Goal: Find specific page/section: Find specific page/section

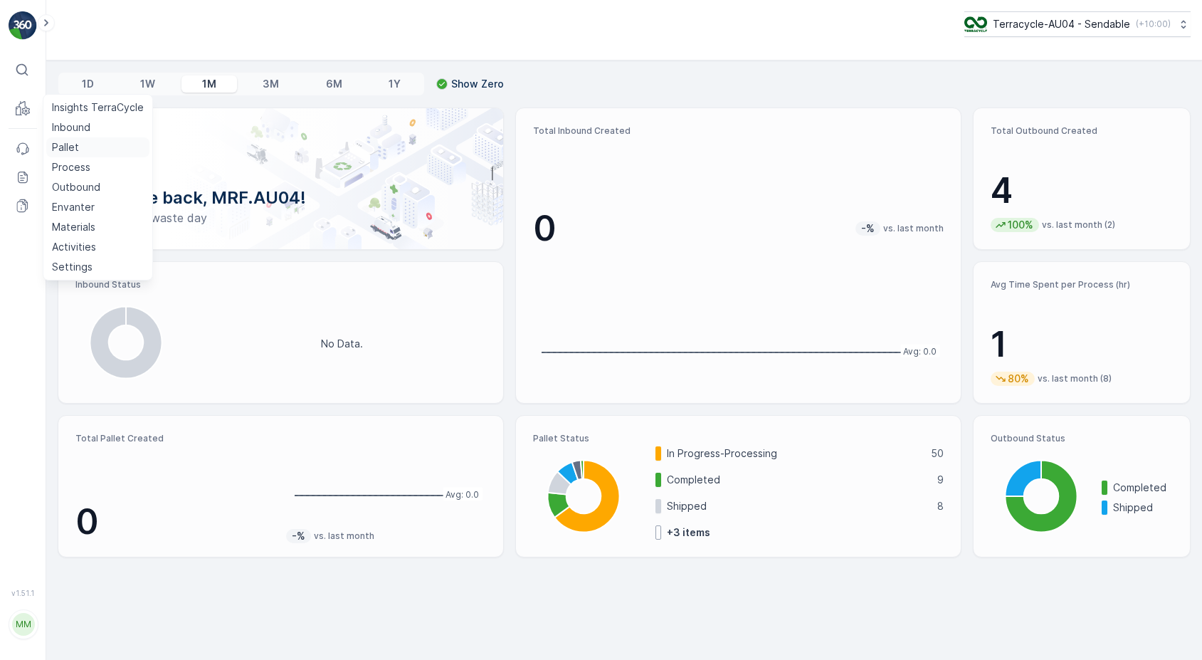
click at [80, 146] on link "Pallet" at bounding box center [97, 147] width 103 height 20
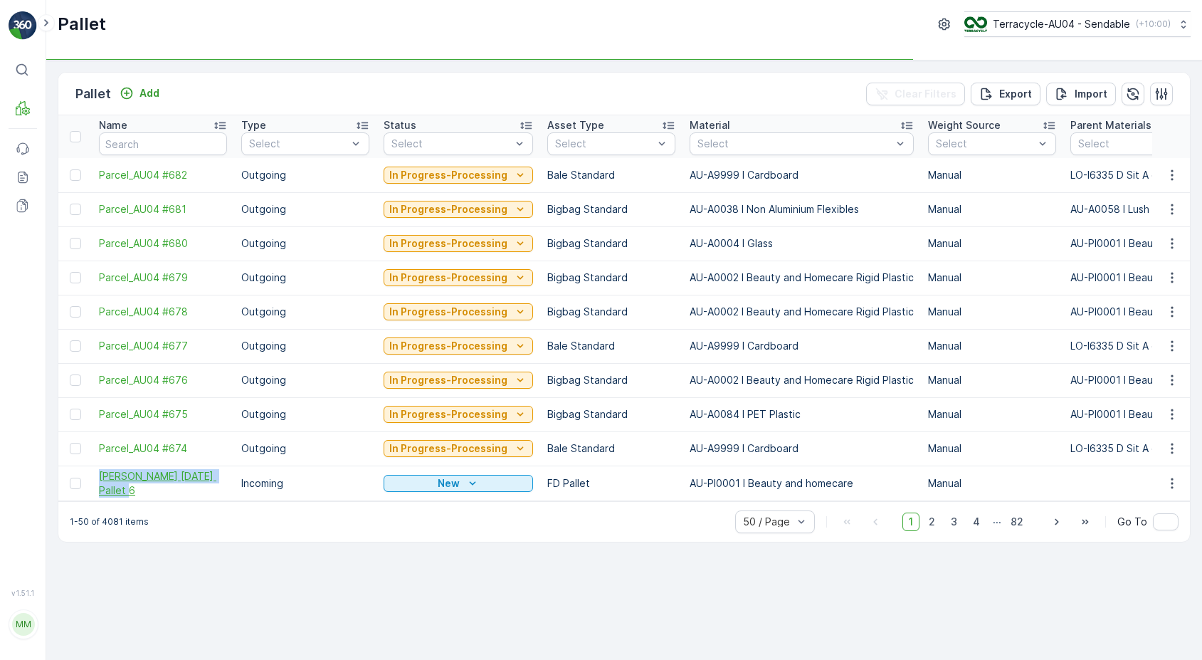
drag, startPoint x: 93, startPoint y: 470, endPoint x: 172, endPoint y: 492, distance: 82.0
click at [172, 493] on td "[PERSON_NAME] [DATE] Pallet 6" at bounding box center [163, 482] width 142 height 35
copy span "[PERSON_NAME] [DATE] Pallet 6"
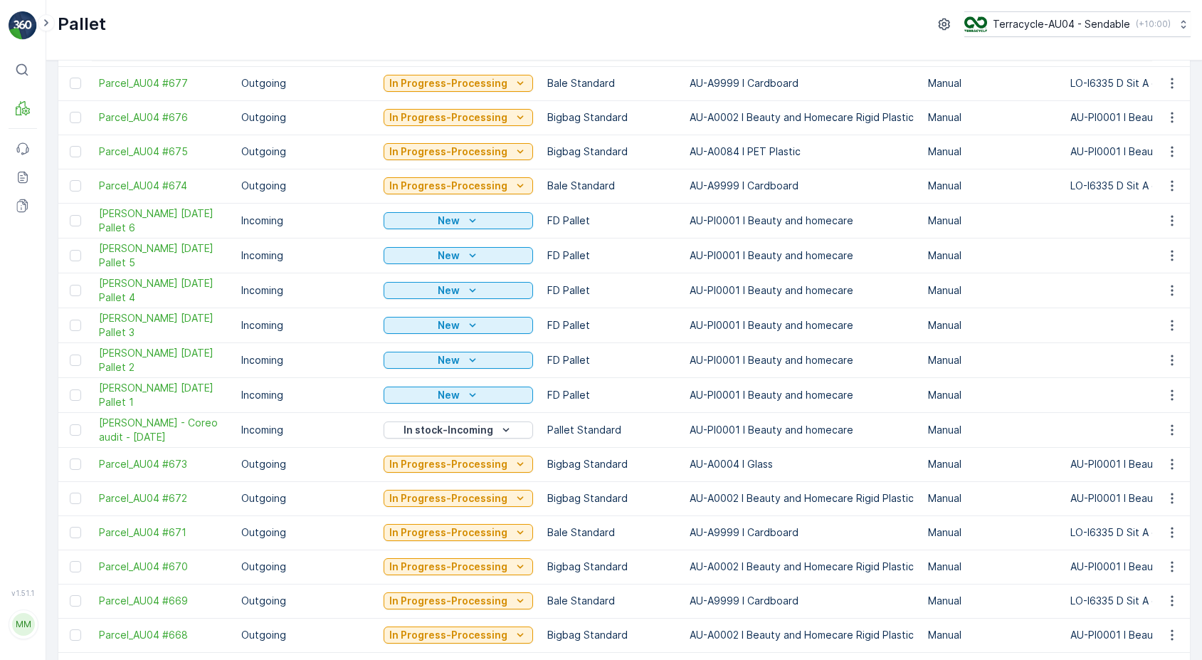
scroll to position [264, 0]
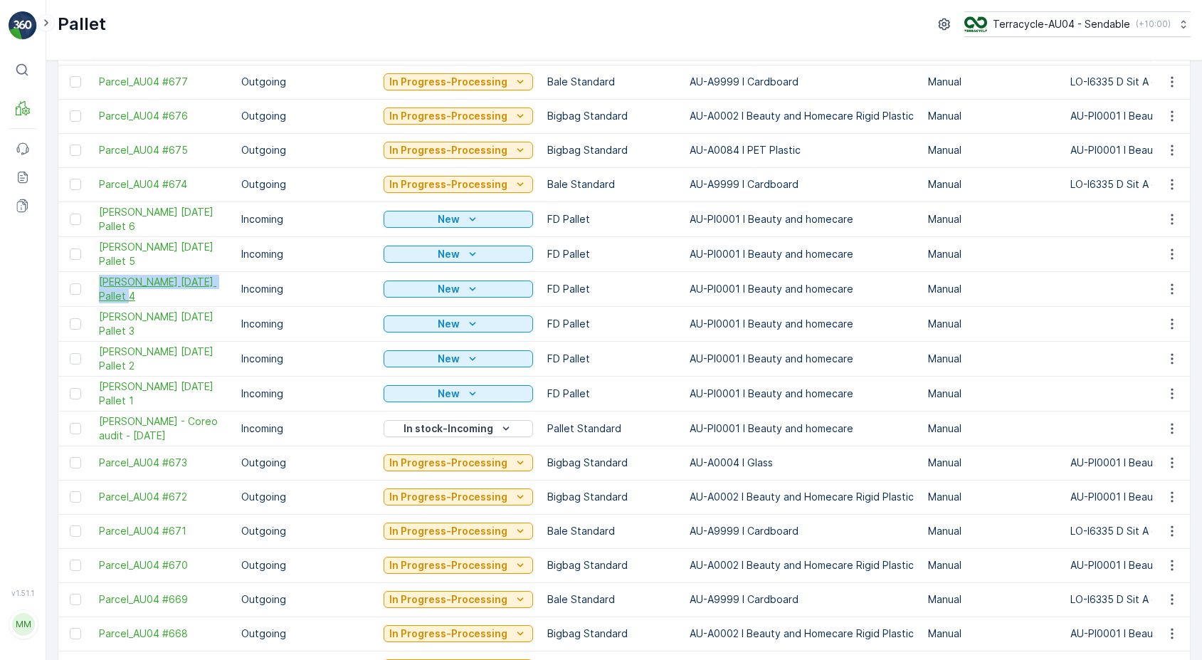
drag, startPoint x: 95, startPoint y: 278, endPoint x: 171, endPoint y: 301, distance: 79.5
click at [171, 301] on td "[PERSON_NAME] [DATE] Pallet 4" at bounding box center [163, 288] width 142 height 35
copy span "[PERSON_NAME] [DATE] Pallet 4"
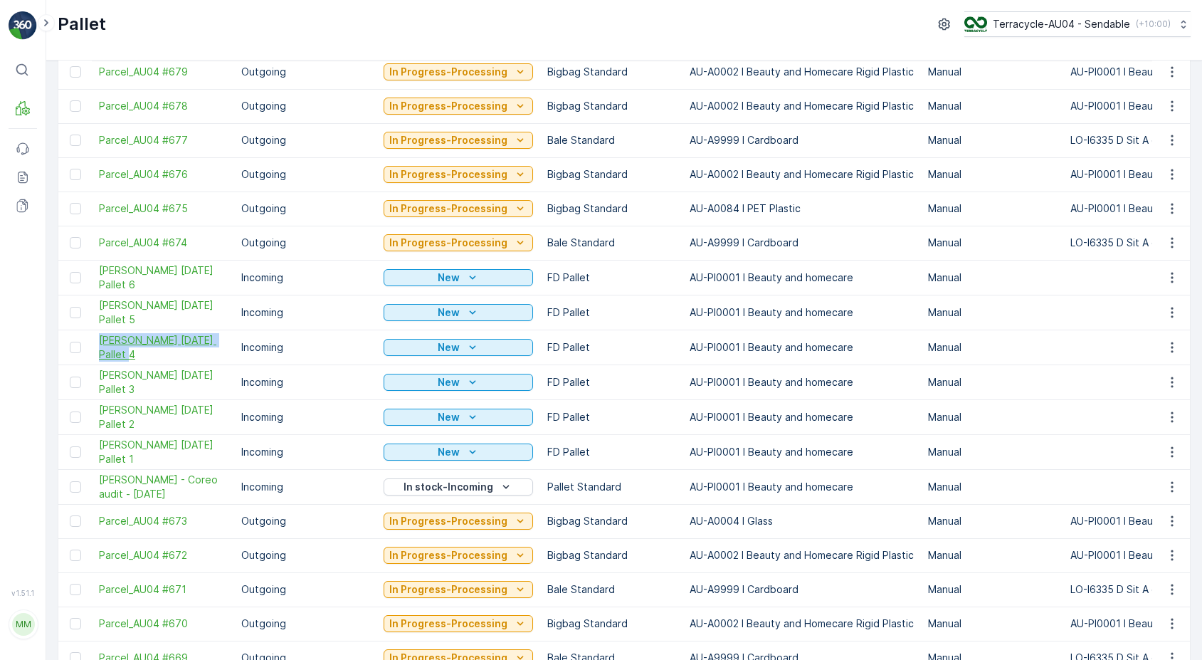
scroll to position [0, 0]
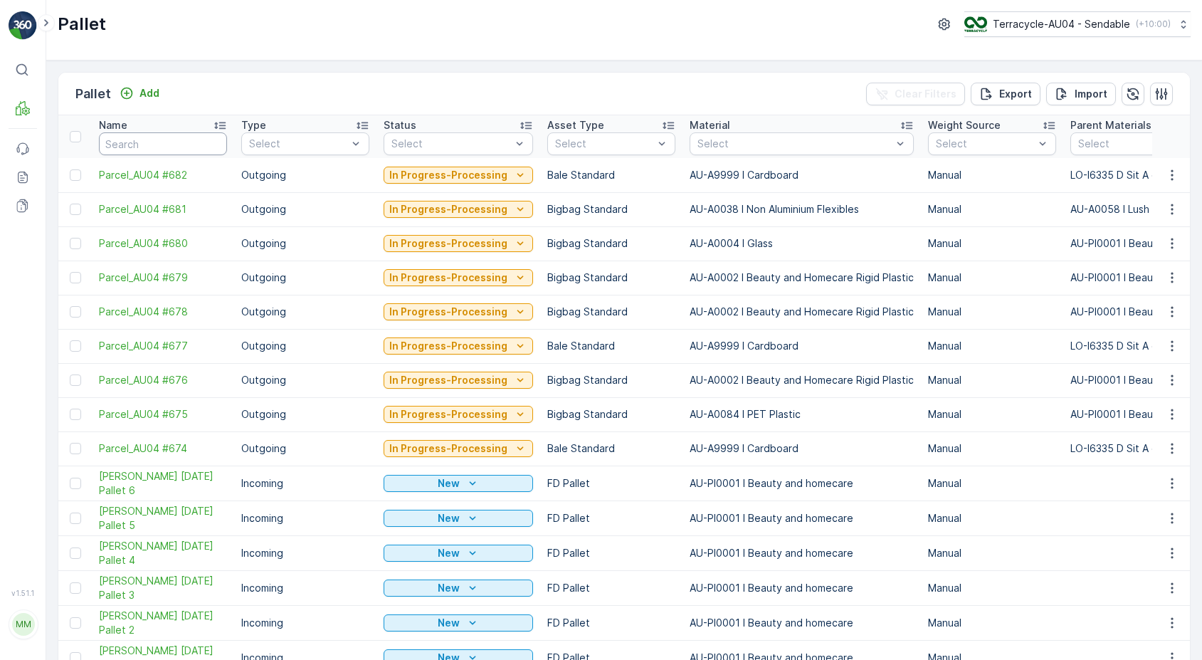
click at [163, 131] on div "Name" at bounding box center [163, 125] width 128 height 14
click at [159, 140] on input "text" at bounding box center [163, 143] width 128 height 23
paste input "[PERSON_NAME] [DATE] Pallet 4"
type input "[PERSON_NAME] [DATE] Pallet 4"
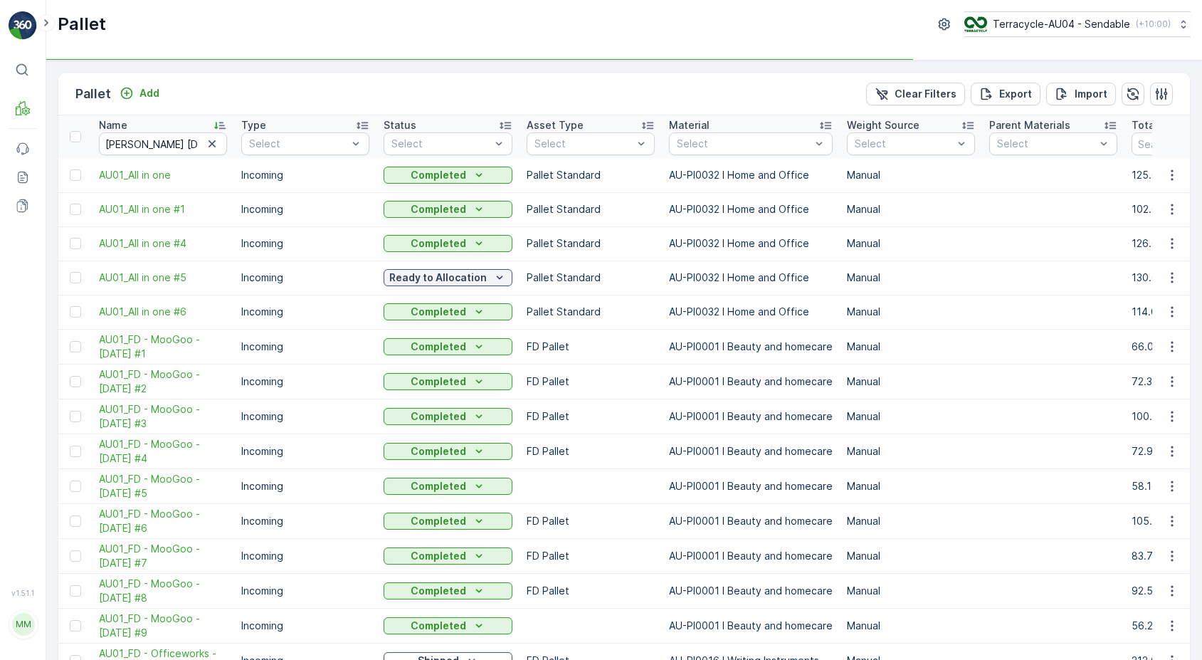
type input "[PERSON_NAME] [DATE] Pallet 4"
